Goal: Information Seeking & Learning: Learn about a topic

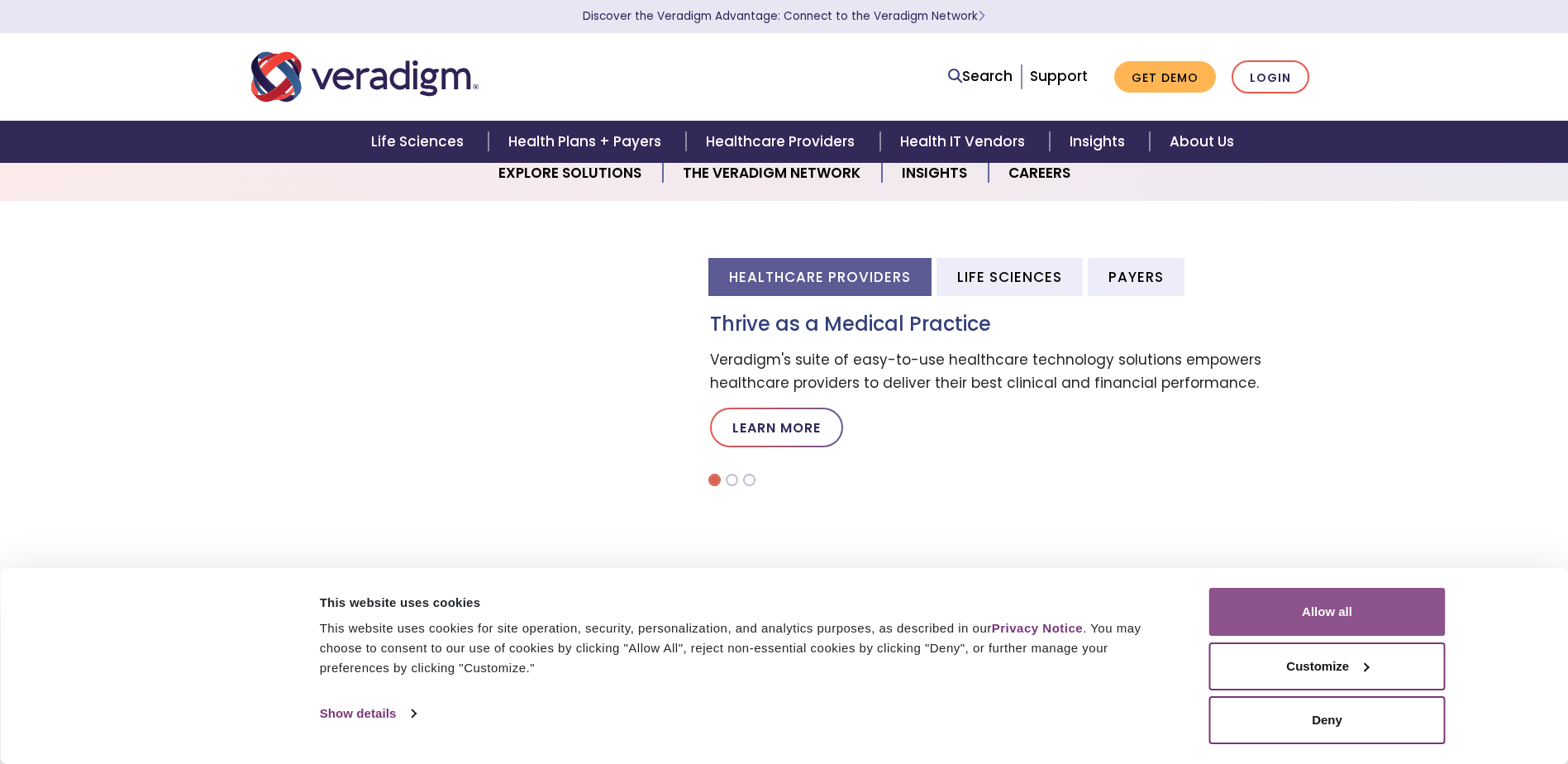
click at [1305, 592] on button "Allow all" at bounding box center [1327, 612] width 236 height 48
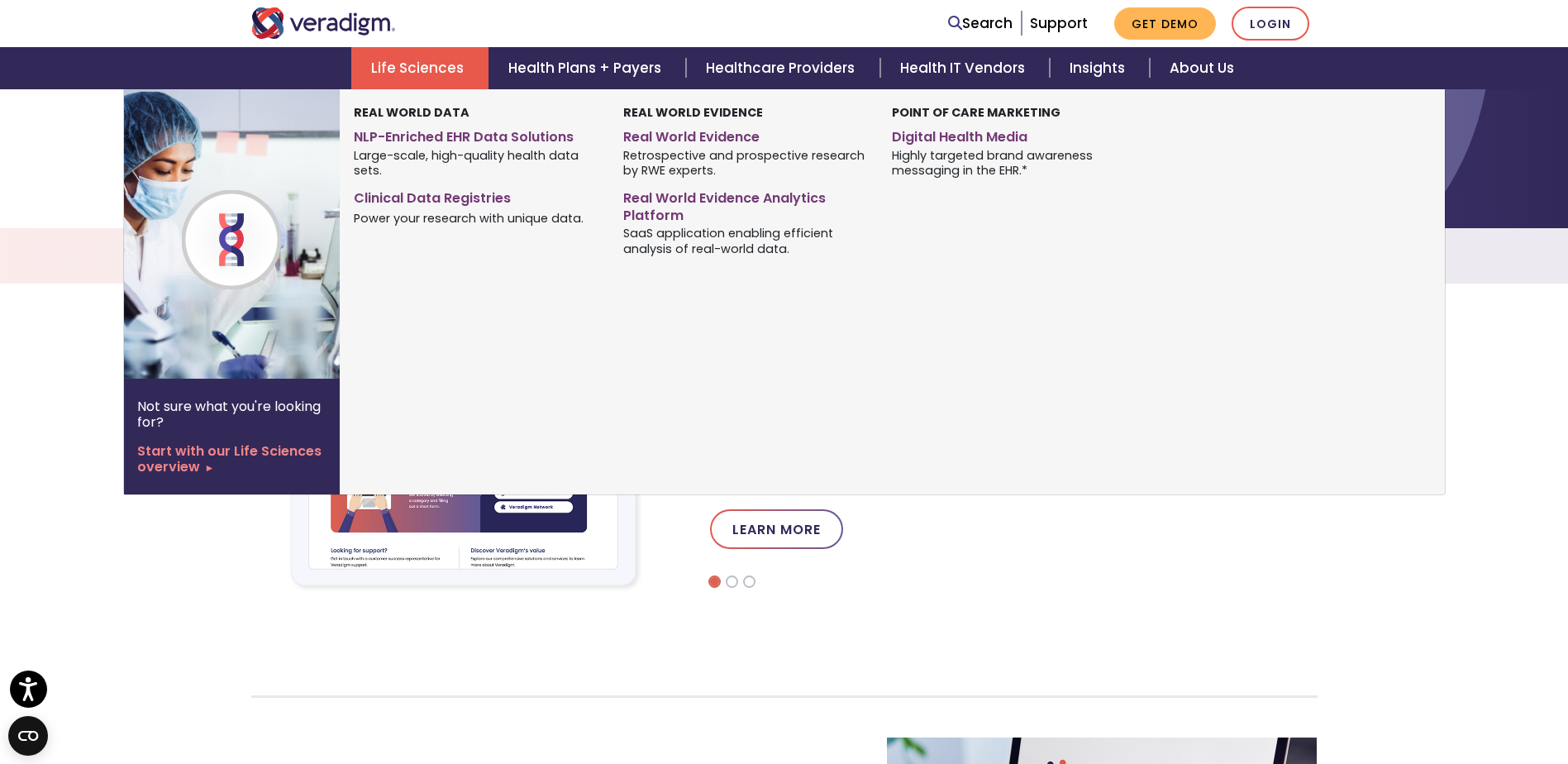
scroll to position [496, 0]
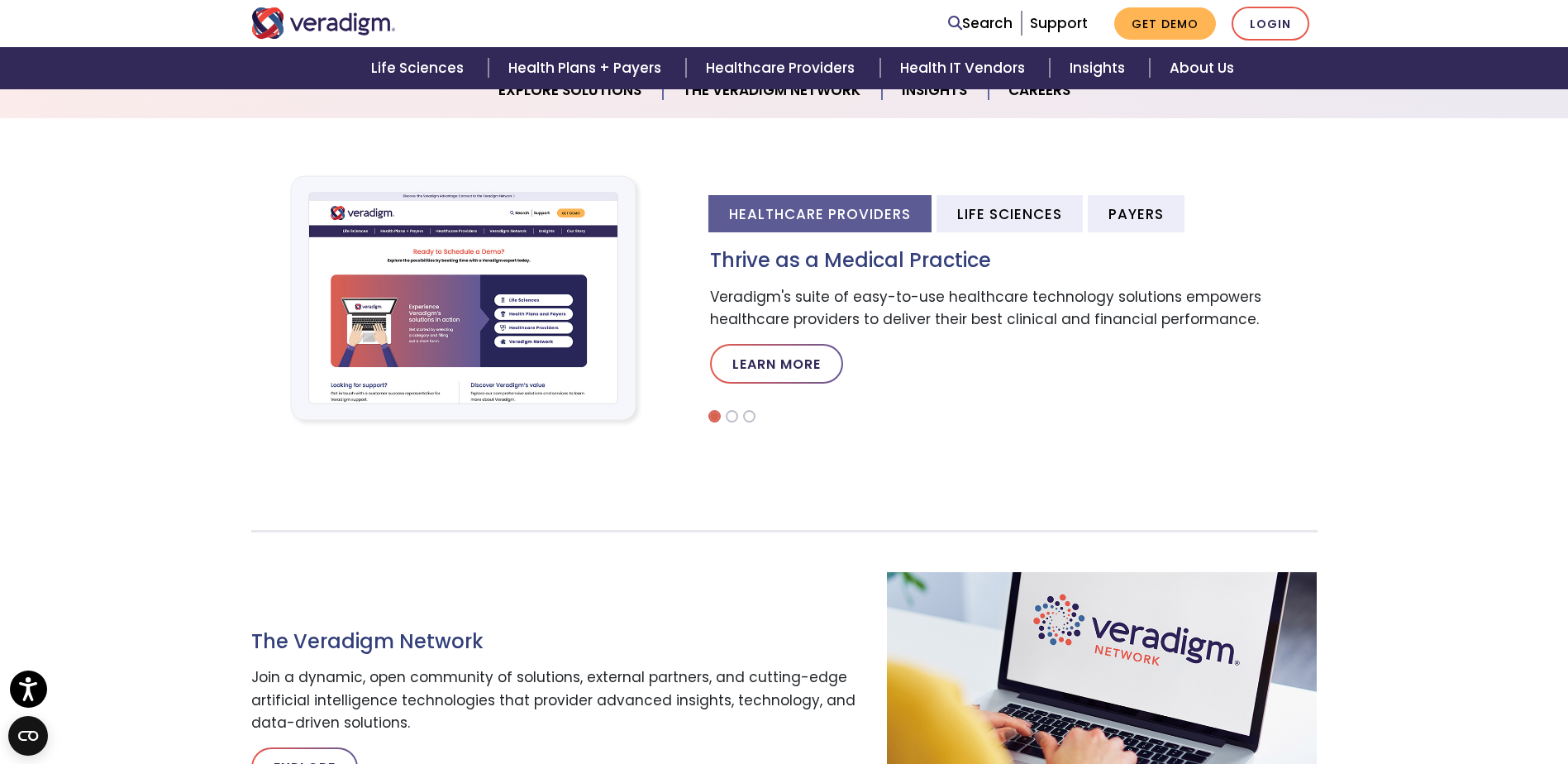
click at [1496, 394] on div "Healthcare Providers Life Sciences Payers Thrive as a Medical Practice Veradigm…" at bounding box center [784, 299] width 1568 height 287
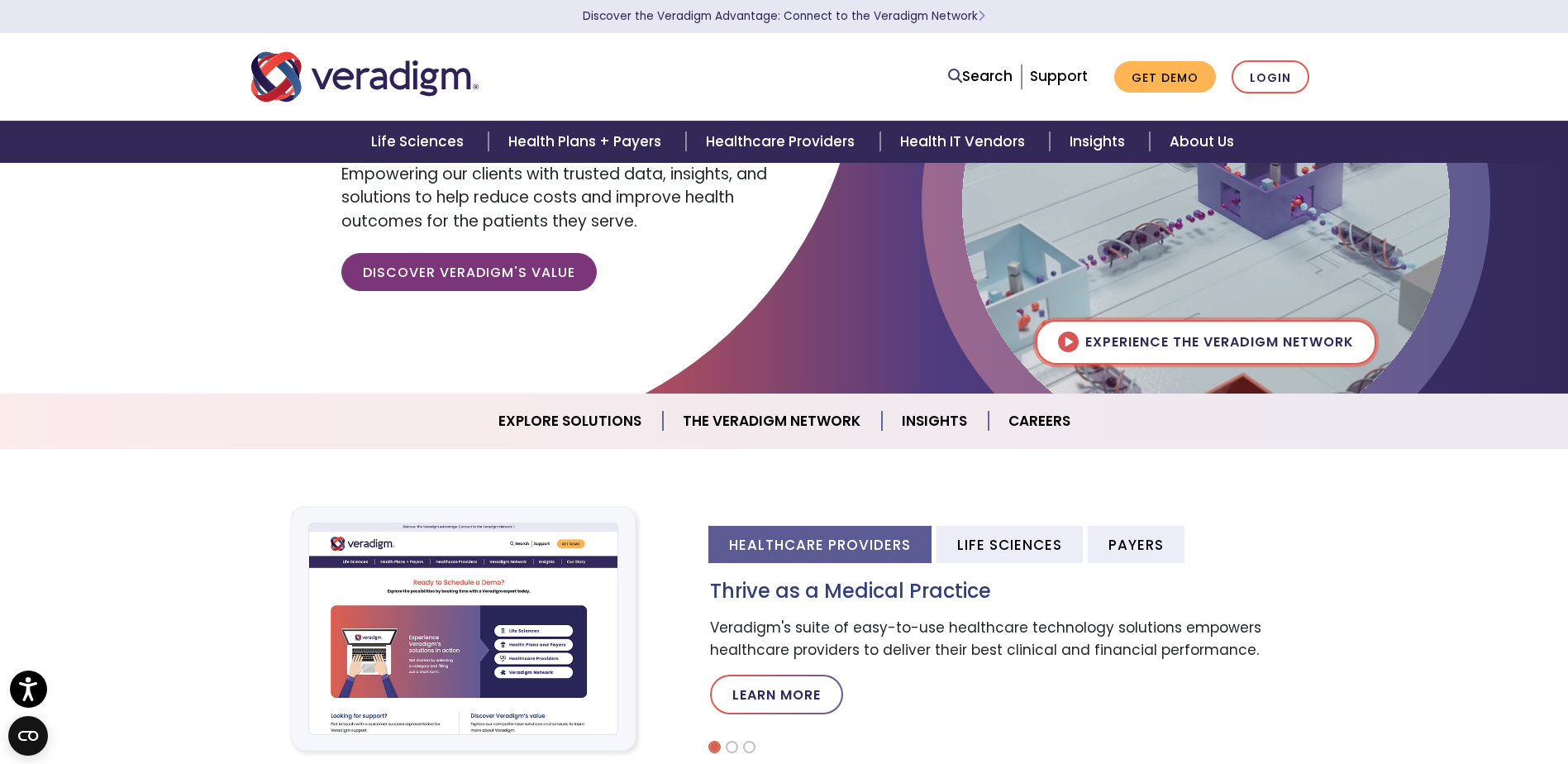
scroll to position [0, 0]
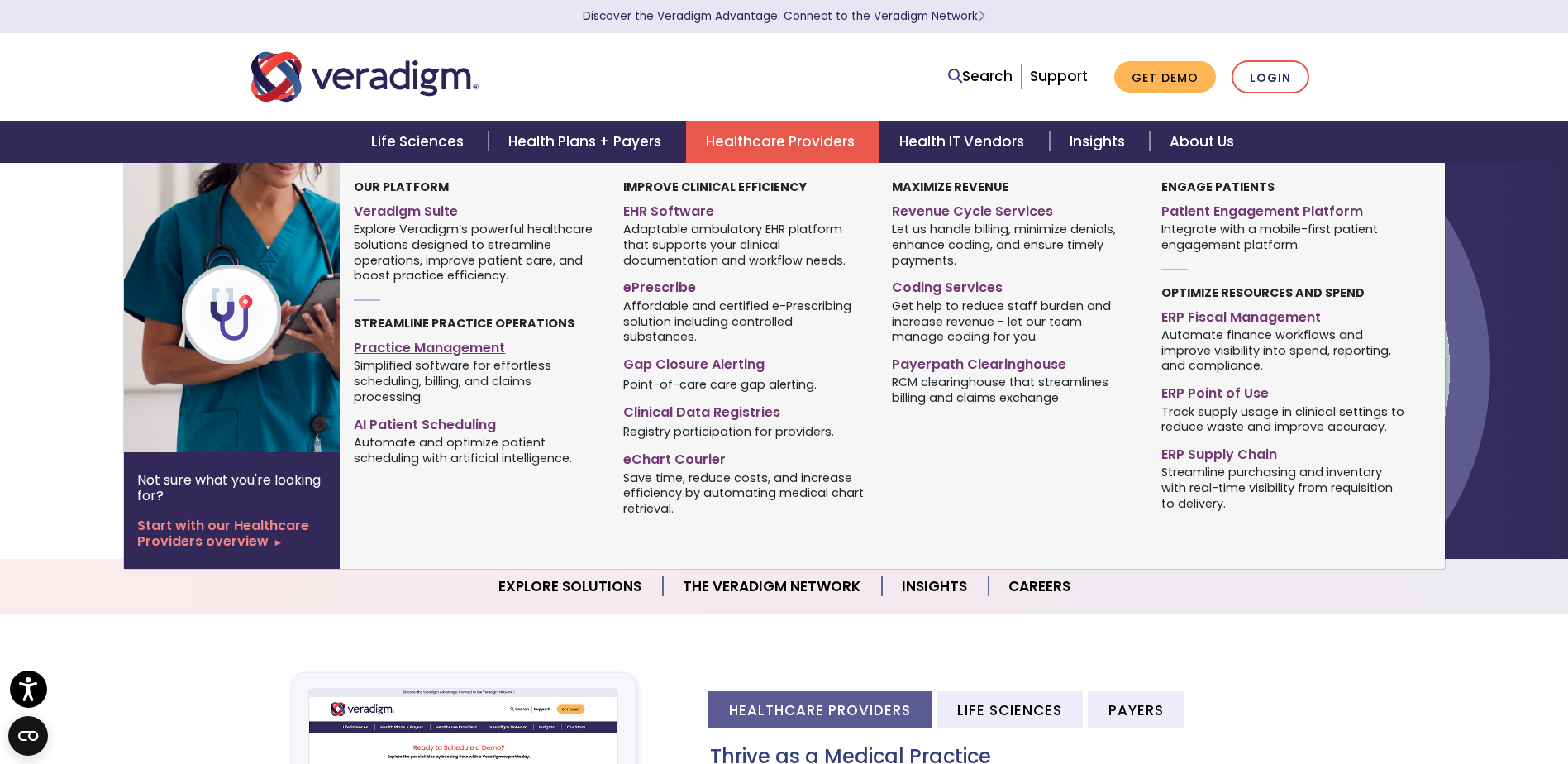
click at [472, 345] on link "Practice Management" at bounding box center [475, 345] width 244 height 24
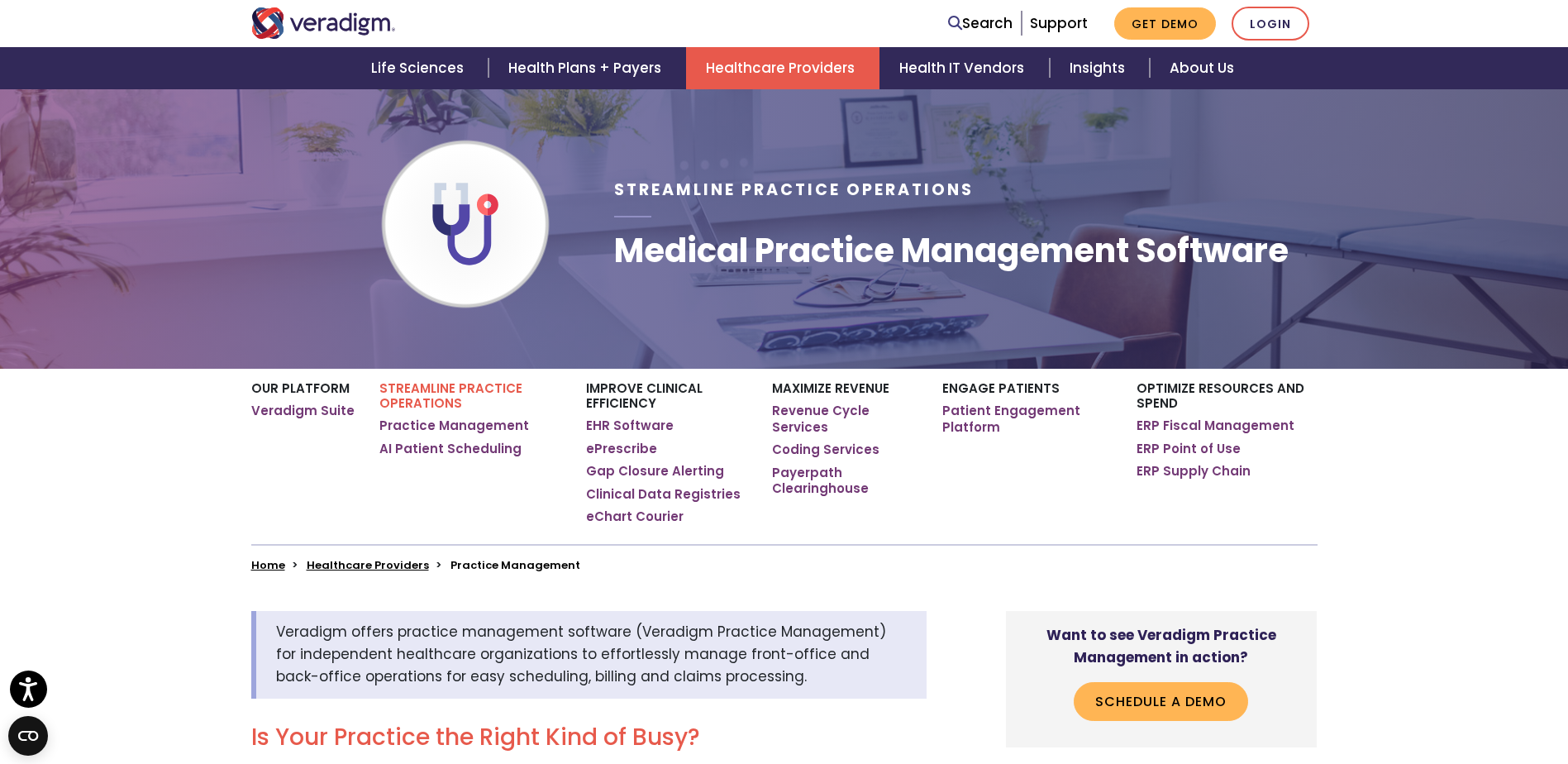
scroll to position [248, 0]
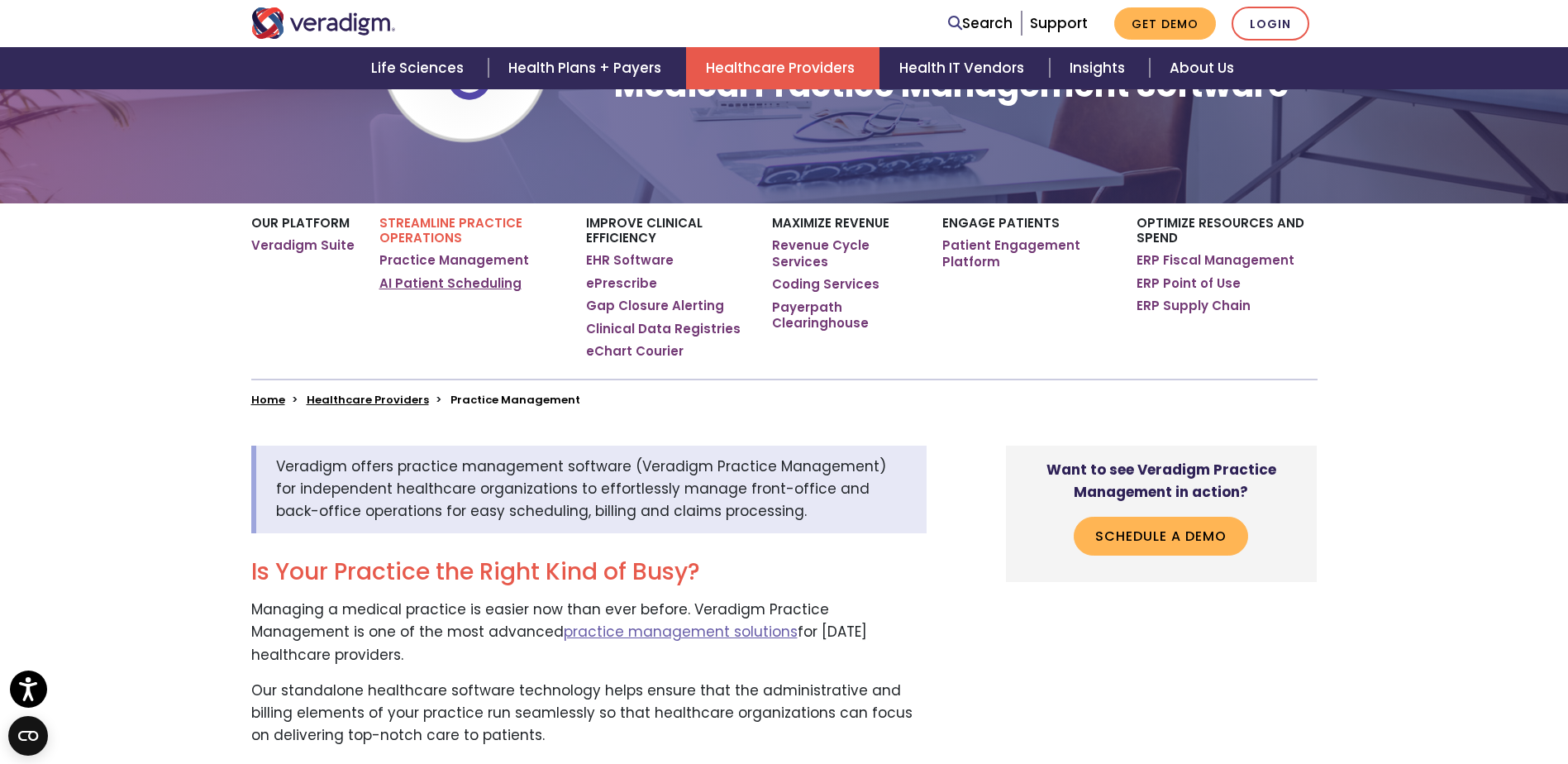
click at [457, 278] on link "AI Patient Scheduling" at bounding box center [451, 283] width 142 height 16
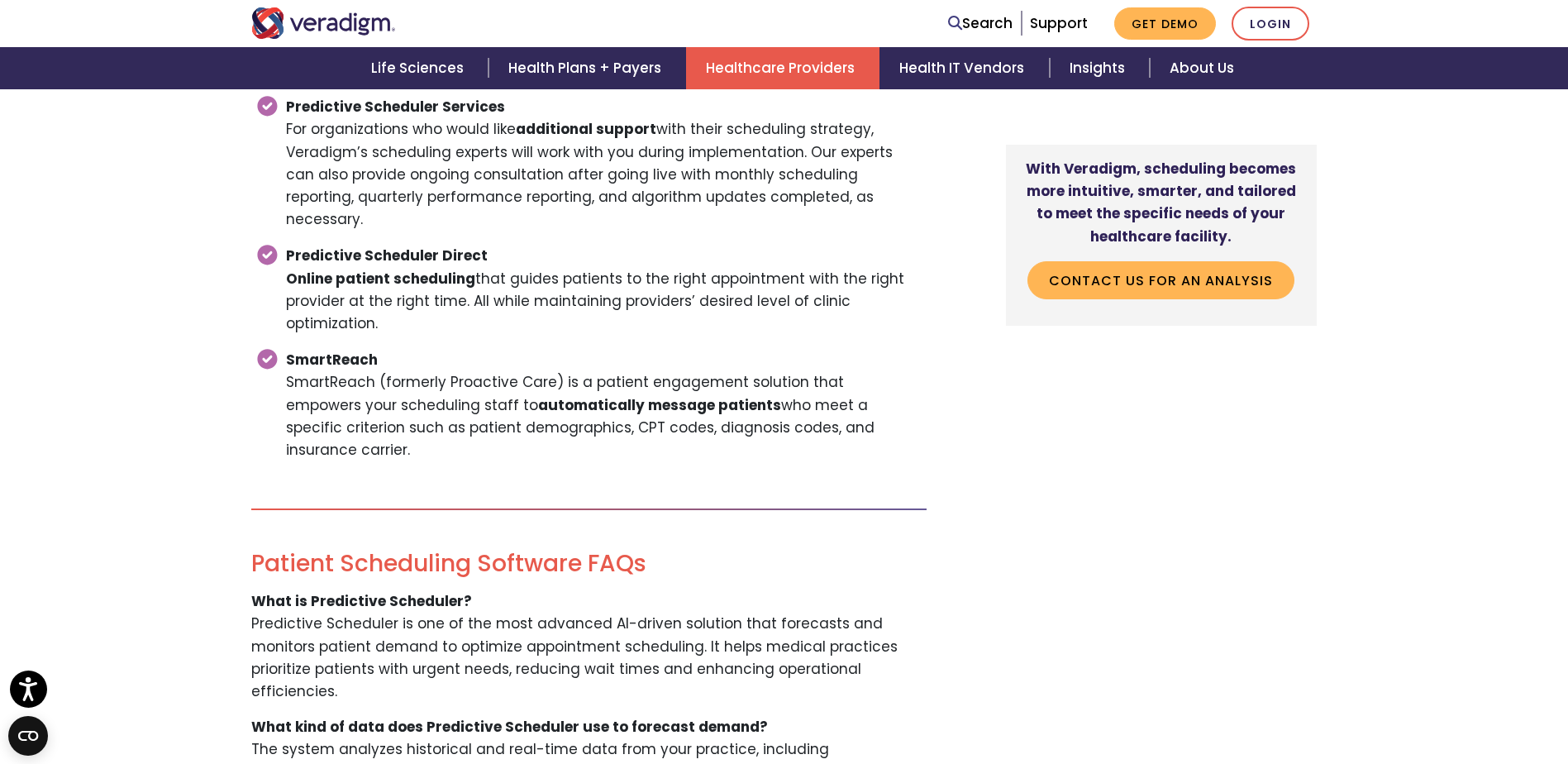
scroll to position [2894, 0]
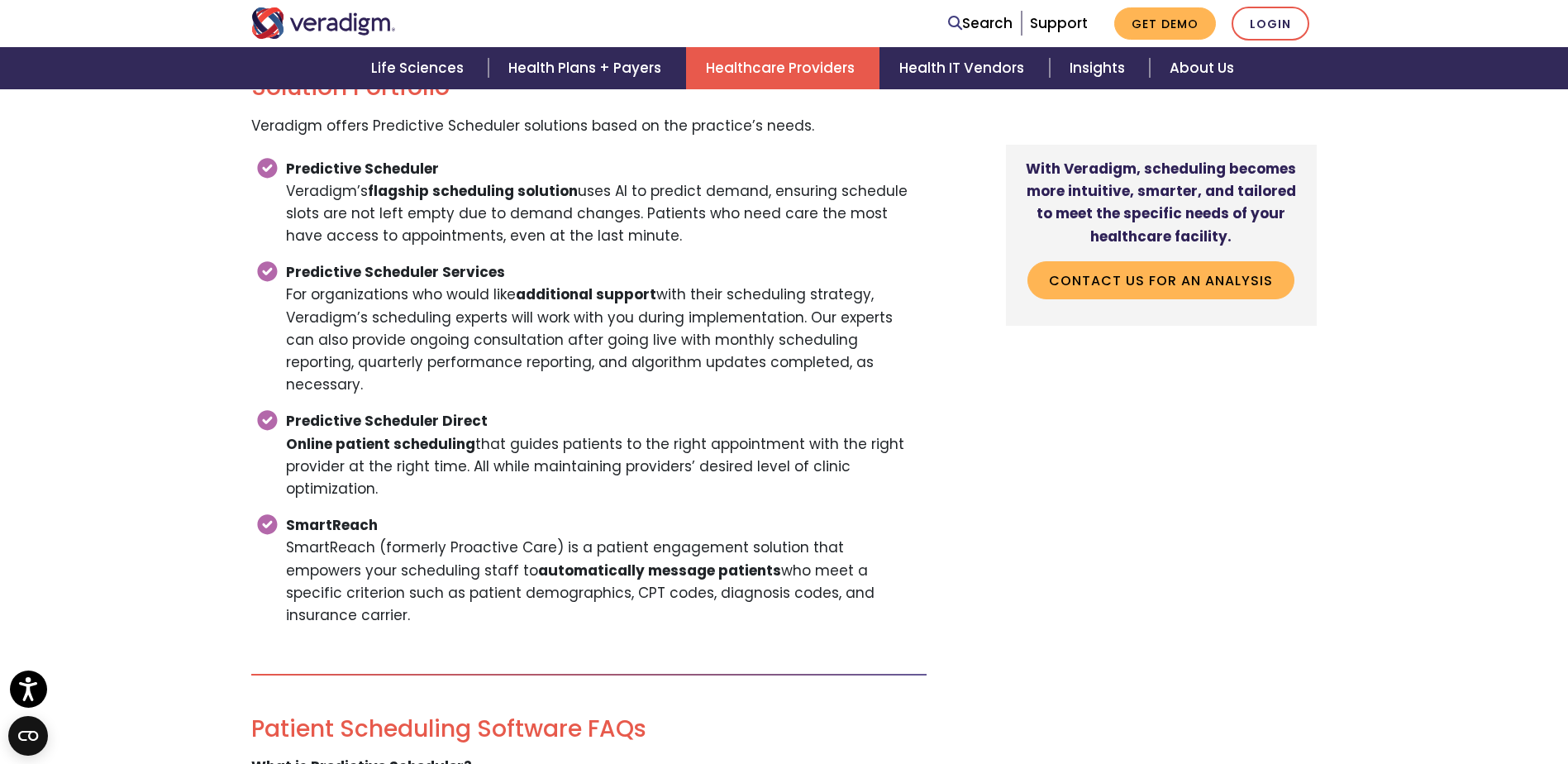
click at [397, 446] on li "Predictive Scheduler Direct Online patient scheduling that guides patients to t…" at bounding box center [599, 455] width 655 height 104
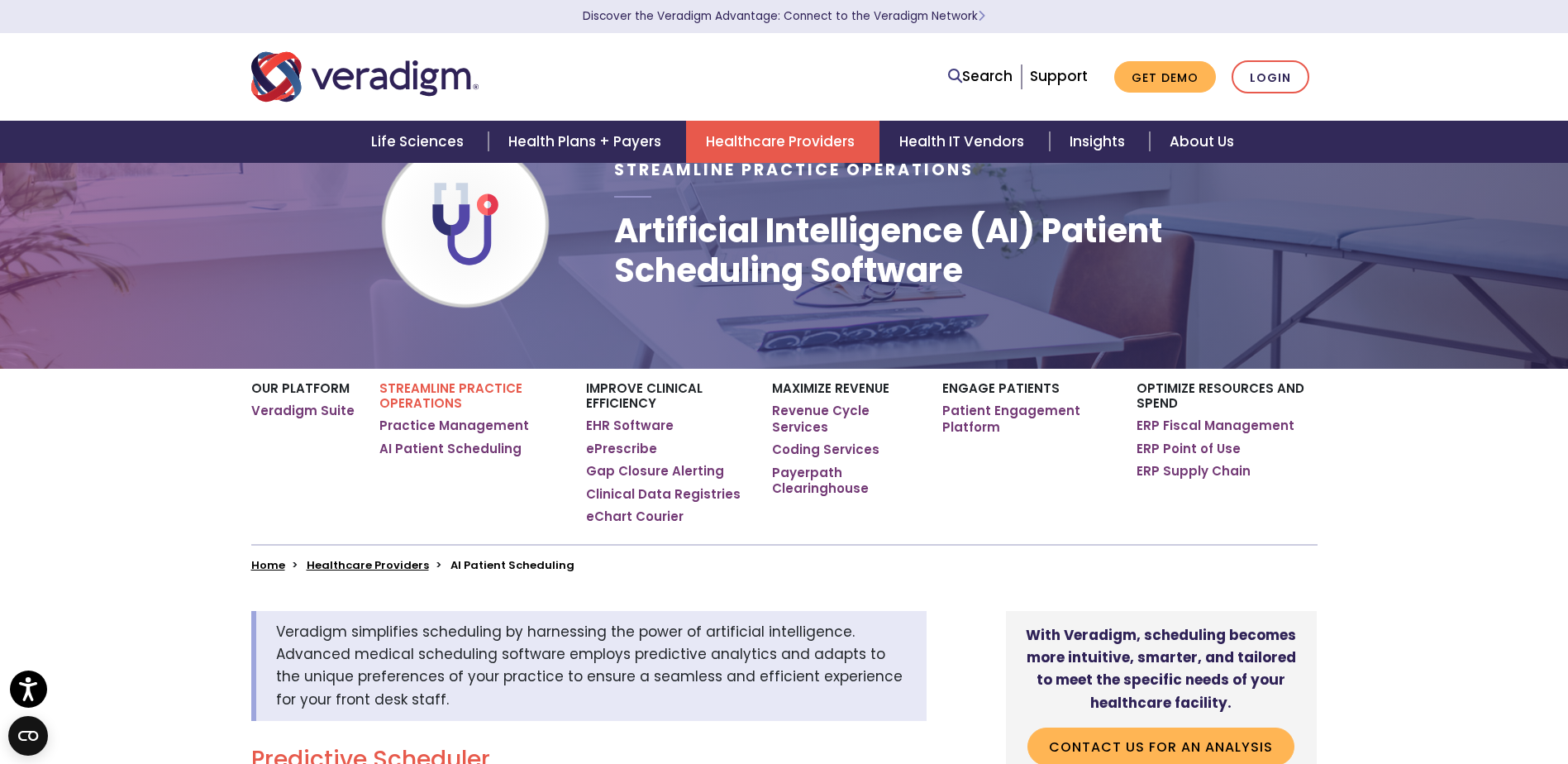
scroll to position [0, 0]
